Goal: Complete application form: Complete application form

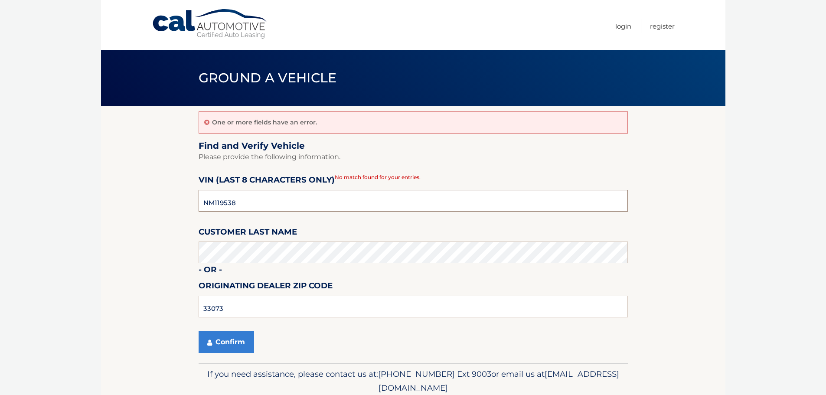
drag, startPoint x: 378, startPoint y: 195, endPoint x: 186, endPoint y: 219, distance: 193.9
click at [186, 219] on section "One or more fields have an error. Find and Verify Vehicle Please provide the fo…" at bounding box center [413, 234] width 624 height 257
click at [149, 256] on section "One or more fields have an error. Find and Verify Vehicle Please provide the fo…" at bounding box center [413, 234] width 624 height 257
drag, startPoint x: 223, startPoint y: 310, endPoint x: 104, endPoint y: 310, distance: 119.2
click at [104, 310] on section "One or more fields have an error. Find and Verify Vehicle Please provide the fo…" at bounding box center [413, 234] width 624 height 257
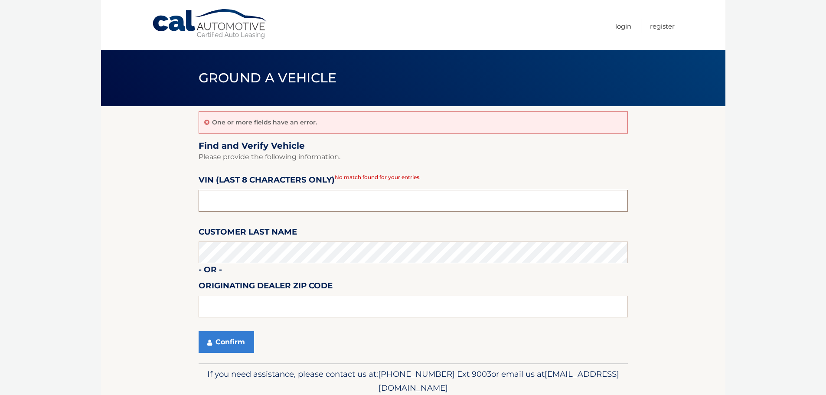
click at [313, 190] on input "text" at bounding box center [412, 201] width 429 height 22
type input "NP039329"
click at [290, 308] on input "text" at bounding box center [412, 307] width 429 height 22
type input "33073"
click at [224, 351] on button "Confirm" at bounding box center [225, 342] width 55 height 22
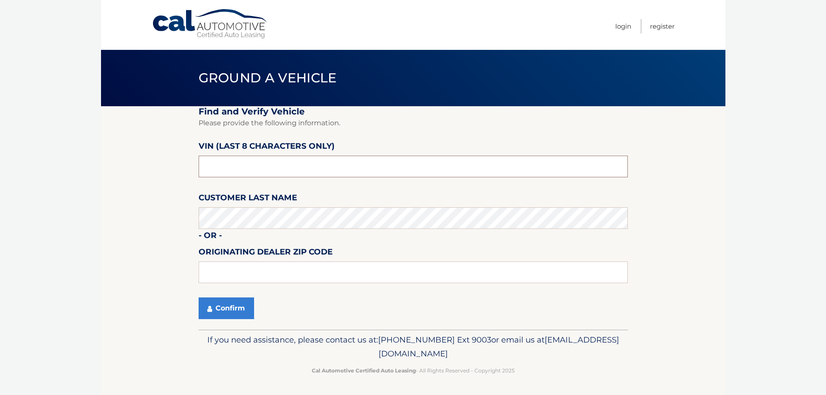
click at [302, 161] on input "text" at bounding box center [412, 167] width 429 height 22
type input "NP039329"
click at [258, 267] on input "text" at bounding box center [412, 272] width 429 height 22
type input "33073"
click at [245, 304] on button "Confirm" at bounding box center [225, 308] width 55 height 22
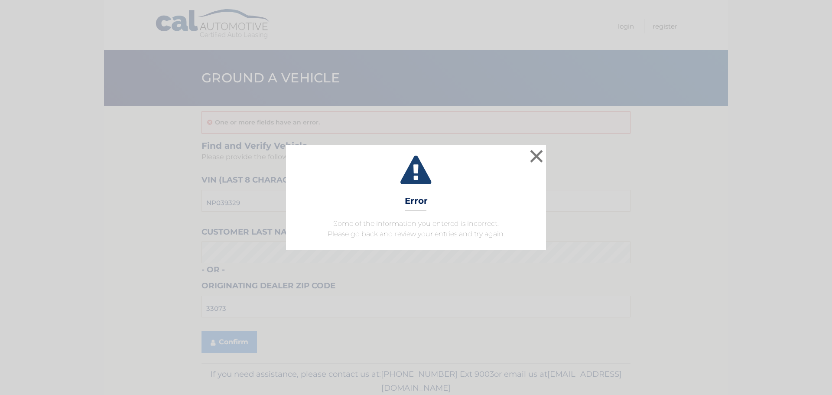
click at [548, 157] on div "× Error Some of the information you entered is incorrect. Please go back and re…" at bounding box center [415, 197] width 825 height 105
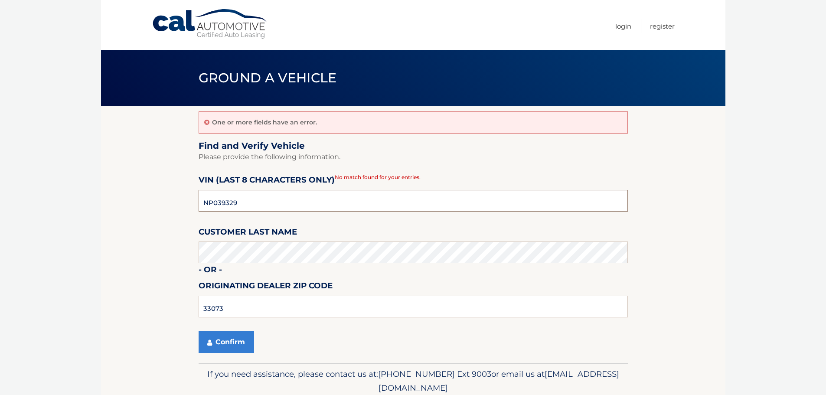
drag, startPoint x: 69, startPoint y: 218, endPoint x: 51, endPoint y: 224, distance: 19.7
click at [52, 221] on body "Cal Automotive Menu Login Register Ground a Vehicle" at bounding box center [413, 197] width 826 height 395
click at [0, 293] on body "Cal Automotive Menu Login Register Ground a Vehicle" at bounding box center [413, 197] width 826 height 395
drag, startPoint x: 256, startPoint y: 302, endPoint x: 153, endPoint y: 302, distance: 103.1
click at [153, 302] on section "One or more fields have an error. Find and Verify Vehicle Please provide the fo…" at bounding box center [413, 234] width 624 height 257
